Goal: Unclear

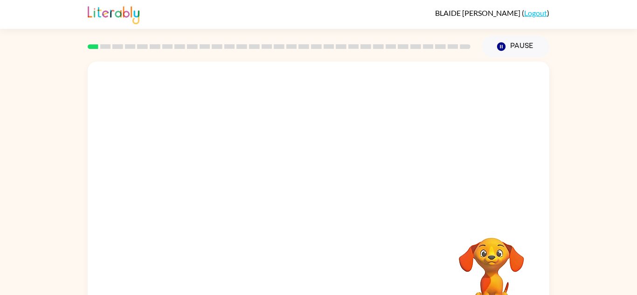
scroll to position [33, 0]
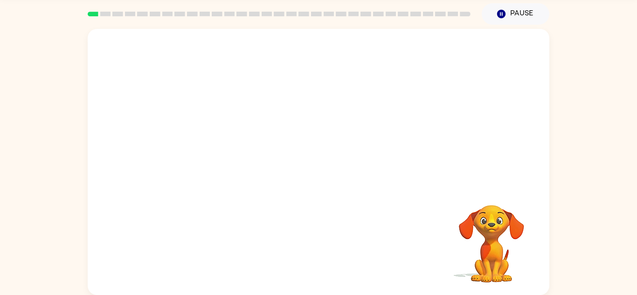
click at [366, 193] on div "Your browser must support playing .mp4 files to use Literably. Please try using…" at bounding box center [319, 162] width 462 height 266
click at [480, 228] on video "Your browser must support playing .mp4 files to use Literably. Please try using…" at bounding box center [491, 237] width 93 height 93
click at [491, 244] on video "Your browser must support playing .mp4 files to use Literably. Please try using…" at bounding box center [491, 237] width 93 height 93
click at [483, 207] on video "Your browser must support playing .mp4 files to use Literably. Please try using…" at bounding box center [491, 237] width 93 height 93
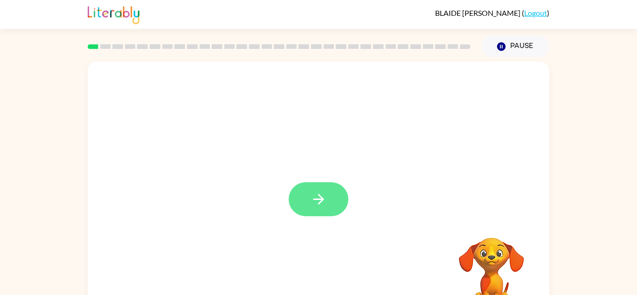
click at [311, 197] on icon "button" at bounding box center [319, 199] width 16 height 16
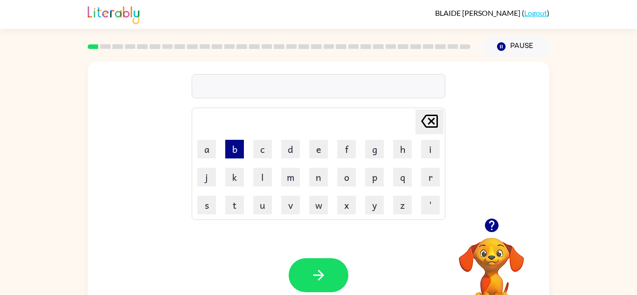
click at [241, 152] on button "b" at bounding box center [234, 149] width 19 height 19
click at [350, 175] on button "o" at bounding box center [346, 177] width 19 height 19
type button "o"
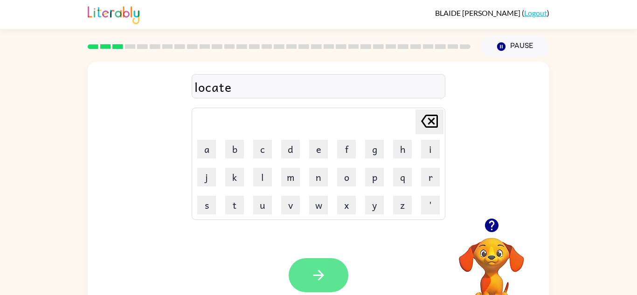
click at [324, 272] on icon "button" at bounding box center [319, 275] width 16 height 16
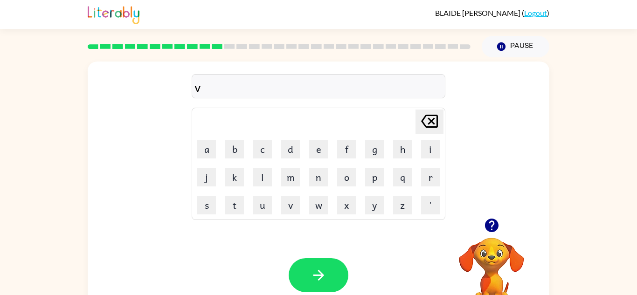
click at [497, 223] on icon "button" at bounding box center [491, 226] width 14 height 14
click at [497, 236] on div at bounding box center [491, 226] width 93 height 24
click at [482, 215] on div at bounding box center [491, 226] width 93 height 24
click at [483, 222] on icon "button" at bounding box center [491, 225] width 16 height 16
click at [491, 217] on icon "button" at bounding box center [491, 225] width 16 height 16
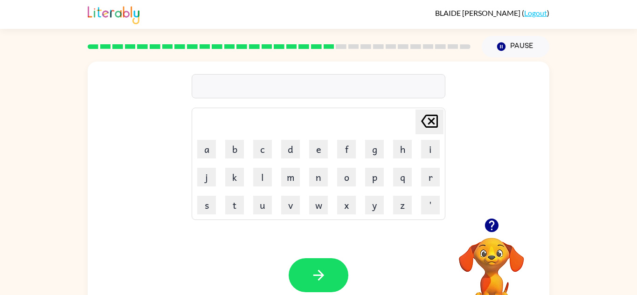
click at [499, 222] on icon "button" at bounding box center [491, 225] width 16 height 16
click at [492, 226] on icon "button" at bounding box center [491, 225] width 16 height 16
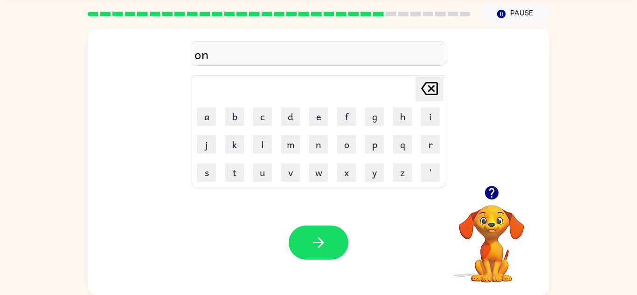
click at [495, 228] on video "Your browser must support playing .mp4 files to use Literably. Please try using…" at bounding box center [491, 237] width 93 height 93
click at [496, 181] on button "button" at bounding box center [492, 193] width 24 height 24
click at [487, 193] on icon "button" at bounding box center [491, 193] width 14 height 14
click at [494, 190] on icon "button" at bounding box center [491, 193] width 16 height 16
click at [324, 208] on div "Your browser must support playing .mp4 files to use Literably. Please try using…" at bounding box center [319, 242] width 462 height 105
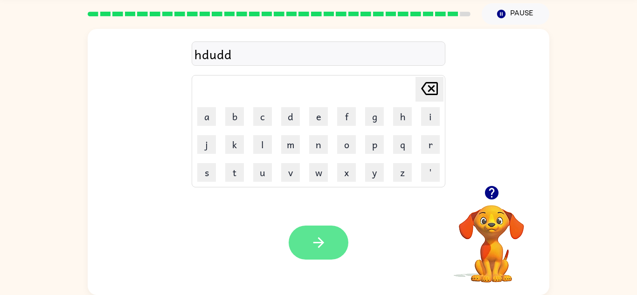
click at [308, 241] on button "button" at bounding box center [319, 243] width 60 height 34
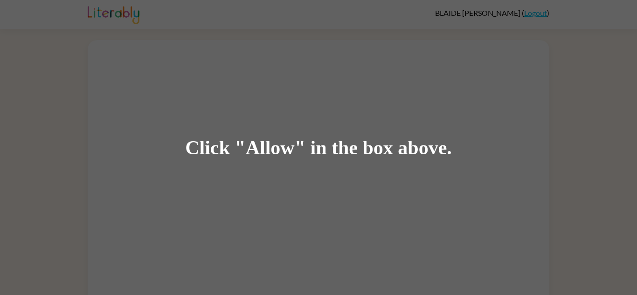
click at [368, 110] on div "Click "Allow" in the box above." at bounding box center [318, 147] width 637 height 295
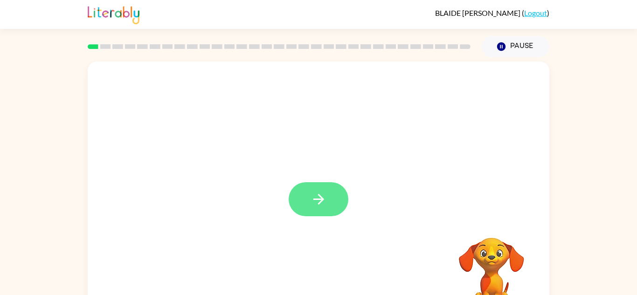
click at [303, 194] on button "button" at bounding box center [319, 199] width 60 height 34
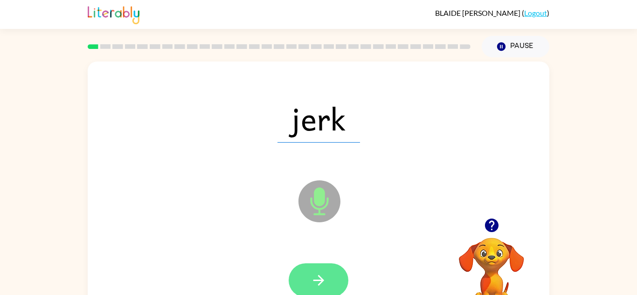
click at [318, 277] on icon "button" at bounding box center [319, 280] width 16 height 16
click at [323, 283] on icon "button" at bounding box center [319, 280] width 16 height 16
click at [331, 284] on button "button" at bounding box center [319, 280] width 60 height 34
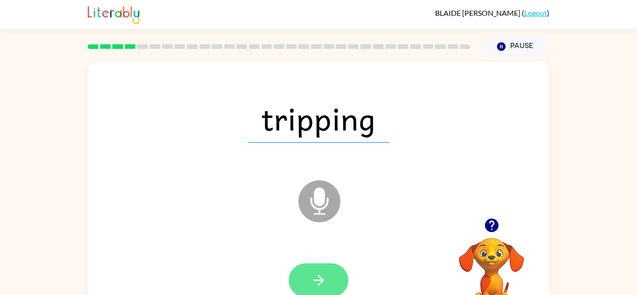
click at [320, 278] on icon "button" at bounding box center [318, 280] width 11 height 11
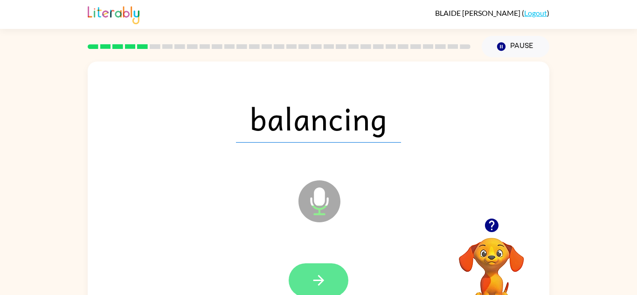
click at [325, 274] on icon "button" at bounding box center [319, 280] width 16 height 16
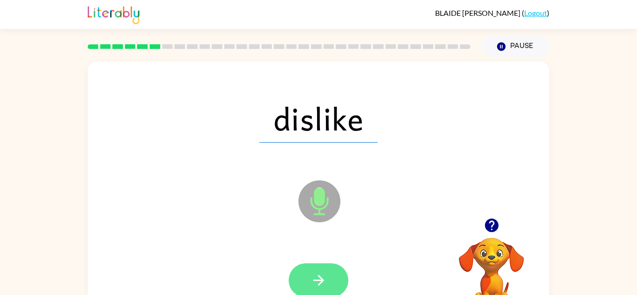
click at [314, 276] on icon "button" at bounding box center [319, 280] width 16 height 16
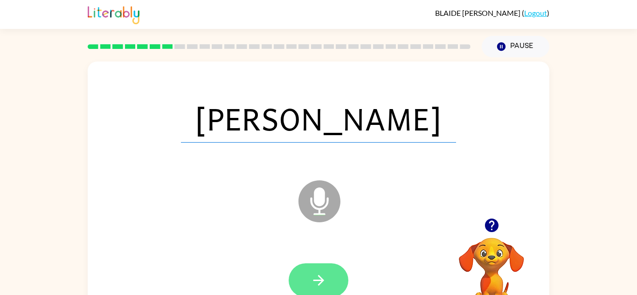
click at [319, 295] on button "button" at bounding box center [319, 280] width 60 height 34
click at [311, 286] on div at bounding box center [319, 280] width 60 height 34
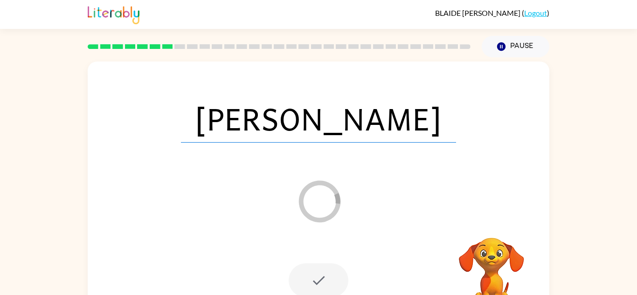
click at [322, 280] on div at bounding box center [319, 280] width 60 height 34
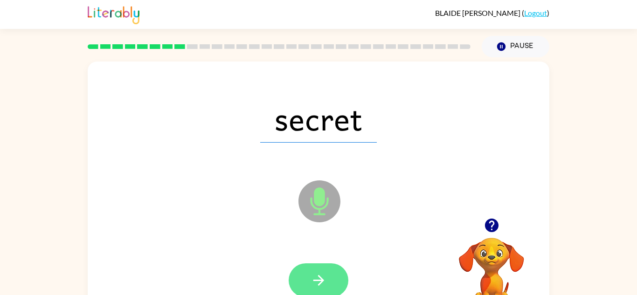
click at [317, 277] on icon "button" at bounding box center [319, 280] width 16 height 16
click at [318, 283] on icon "button" at bounding box center [319, 280] width 16 height 16
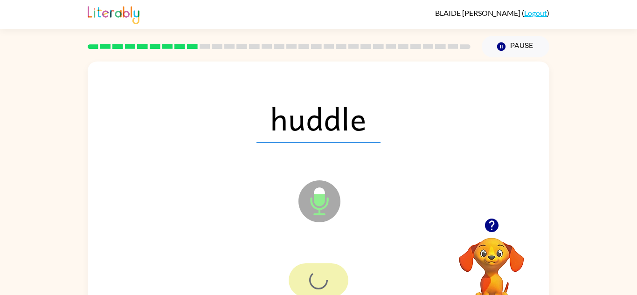
click at [316, 277] on div at bounding box center [319, 280] width 60 height 34
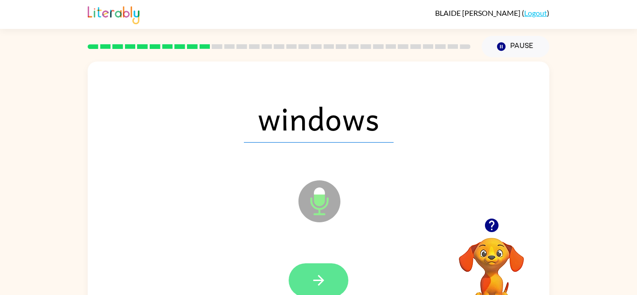
click at [318, 281] on icon "button" at bounding box center [319, 280] width 16 height 16
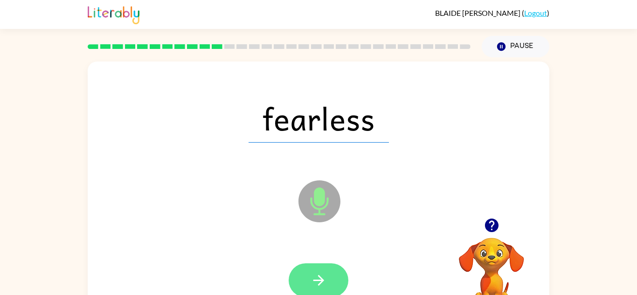
click at [327, 264] on button "button" at bounding box center [319, 280] width 60 height 34
click at [315, 271] on div at bounding box center [319, 280] width 60 height 34
click at [321, 264] on button "button" at bounding box center [319, 280] width 60 height 34
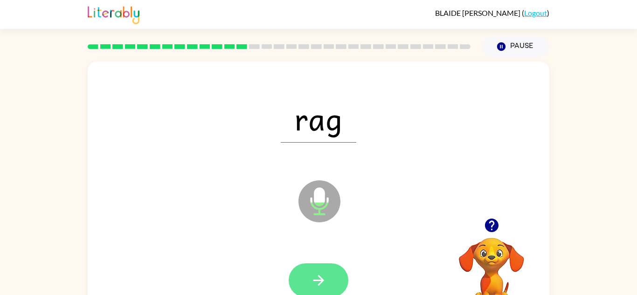
click at [326, 266] on button "button" at bounding box center [319, 280] width 60 height 34
click at [323, 272] on icon "button" at bounding box center [319, 280] width 16 height 16
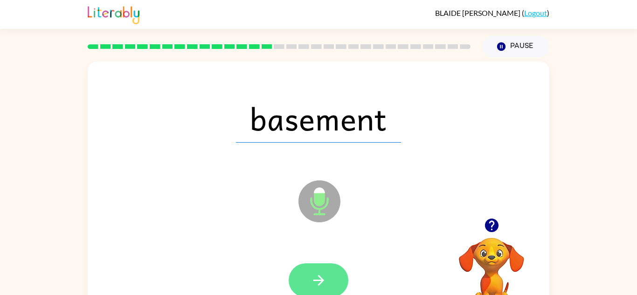
click at [334, 265] on button "button" at bounding box center [319, 280] width 60 height 34
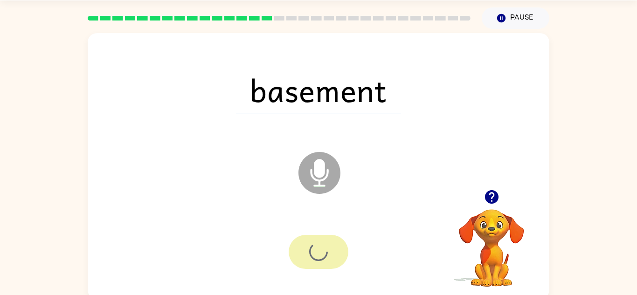
scroll to position [33, 0]
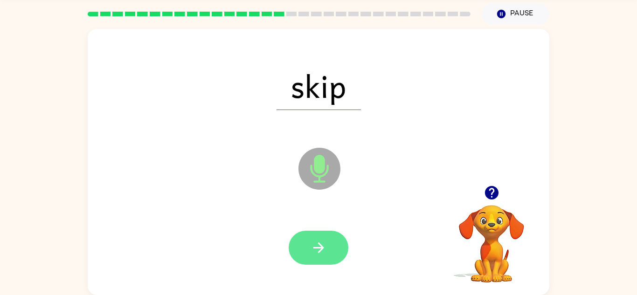
click at [329, 250] on button "button" at bounding box center [319, 248] width 60 height 34
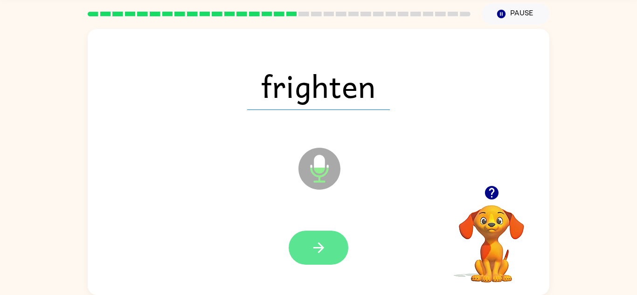
click at [319, 249] on icon "button" at bounding box center [319, 248] width 16 height 16
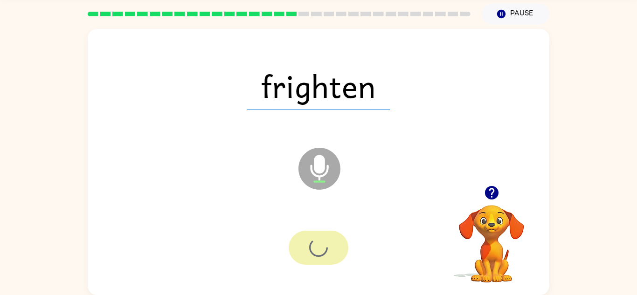
click at [320, 250] on div at bounding box center [319, 248] width 60 height 34
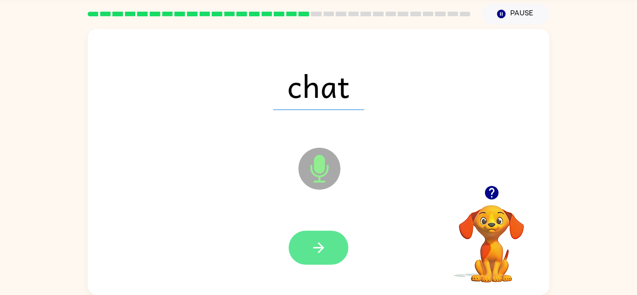
click at [320, 252] on icon "button" at bounding box center [319, 248] width 16 height 16
click at [322, 243] on icon "button" at bounding box center [319, 248] width 16 height 16
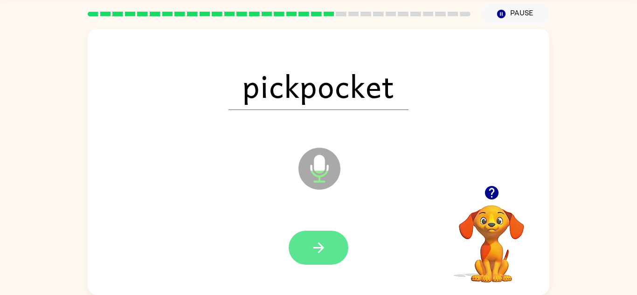
click at [321, 240] on icon "button" at bounding box center [319, 248] width 16 height 16
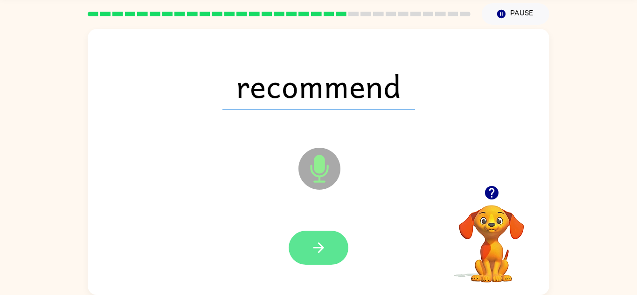
click at [316, 238] on button "button" at bounding box center [319, 248] width 60 height 34
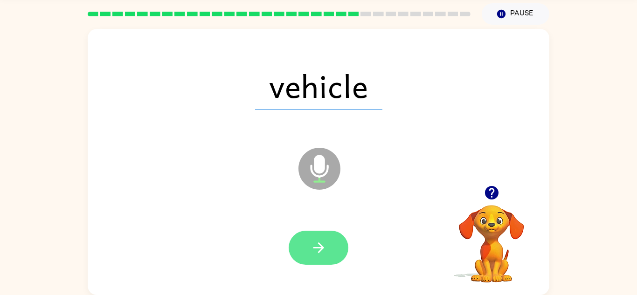
click at [328, 247] on button "button" at bounding box center [319, 248] width 60 height 34
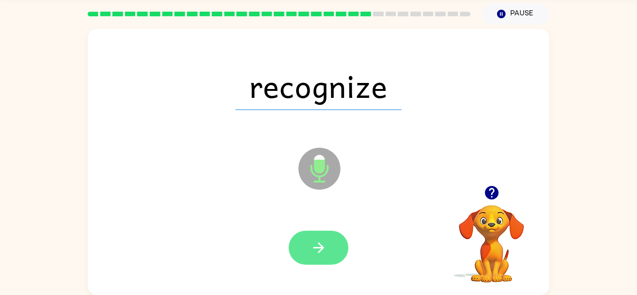
click at [322, 248] on icon "button" at bounding box center [318, 247] width 11 height 11
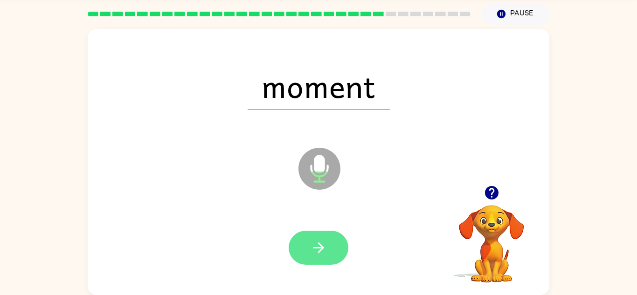
click at [315, 238] on button "button" at bounding box center [319, 248] width 60 height 34
click at [318, 232] on button "button" at bounding box center [319, 248] width 60 height 34
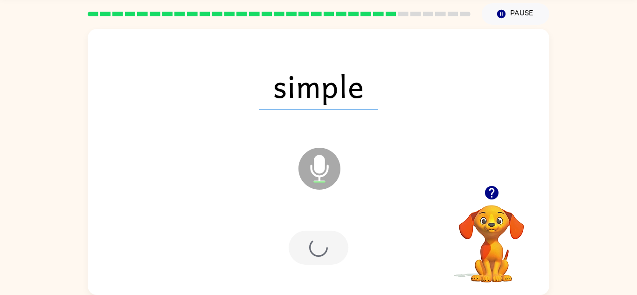
click at [317, 245] on div at bounding box center [319, 248] width 60 height 34
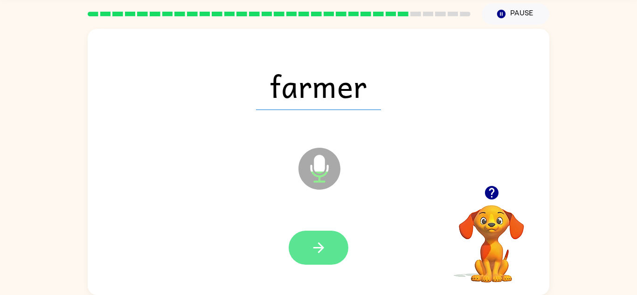
click at [313, 255] on icon "button" at bounding box center [319, 248] width 16 height 16
click at [316, 257] on button "button" at bounding box center [319, 248] width 60 height 34
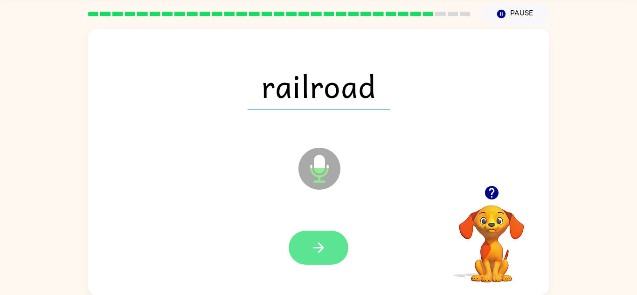
click at [321, 260] on button "button" at bounding box center [319, 248] width 60 height 34
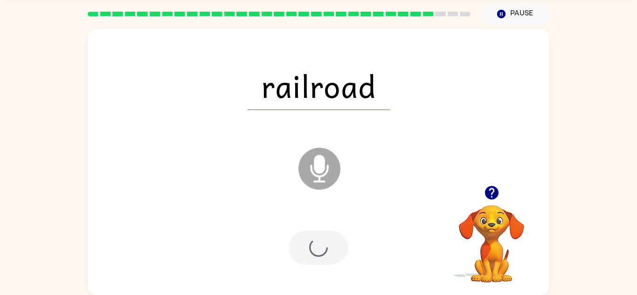
click at [325, 244] on div at bounding box center [319, 248] width 60 height 34
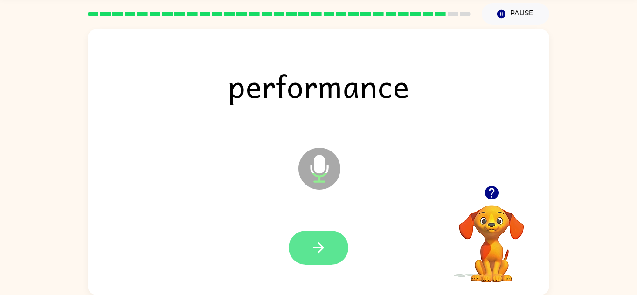
click at [310, 238] on button "button" at bounding box center [319, 248] width 60 height 34
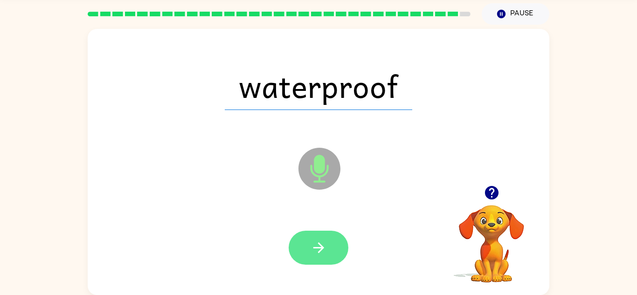
click at [317, 254] on icon "button" at bounding box center [319, 248] width 16 height 16
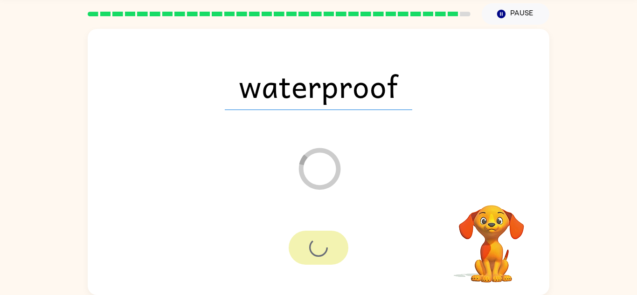
scroll to position [16, 0]
